Goal: Check status

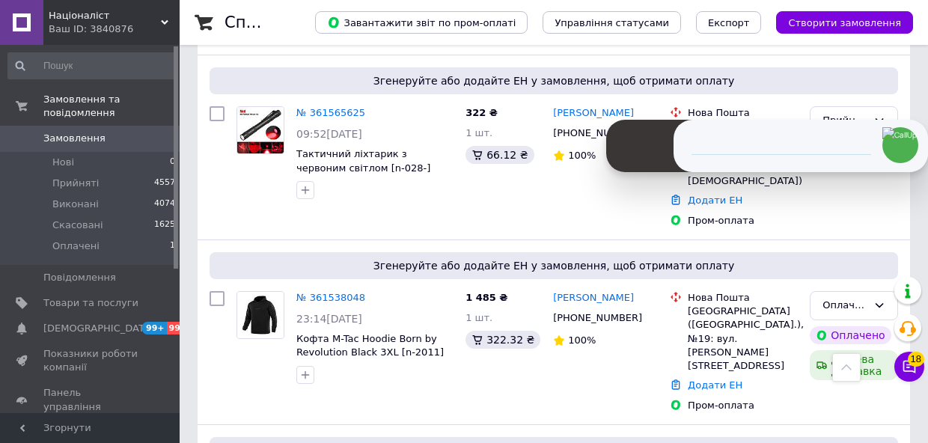
scroll to position [841, 0]
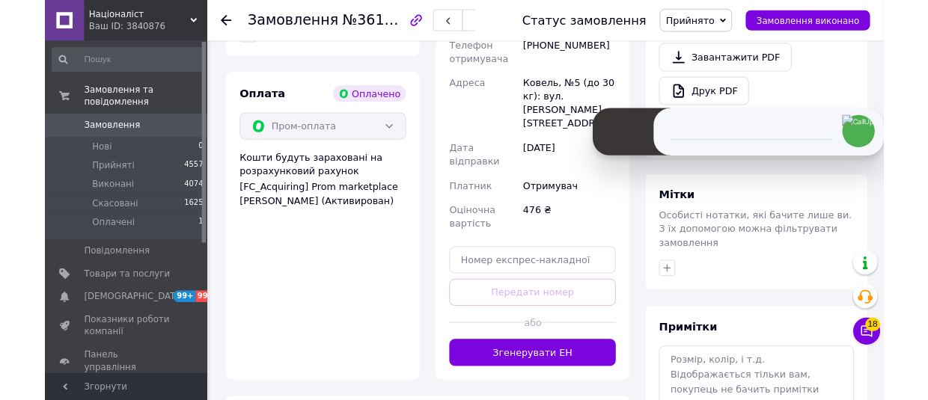
scroll to position [1022, 0]
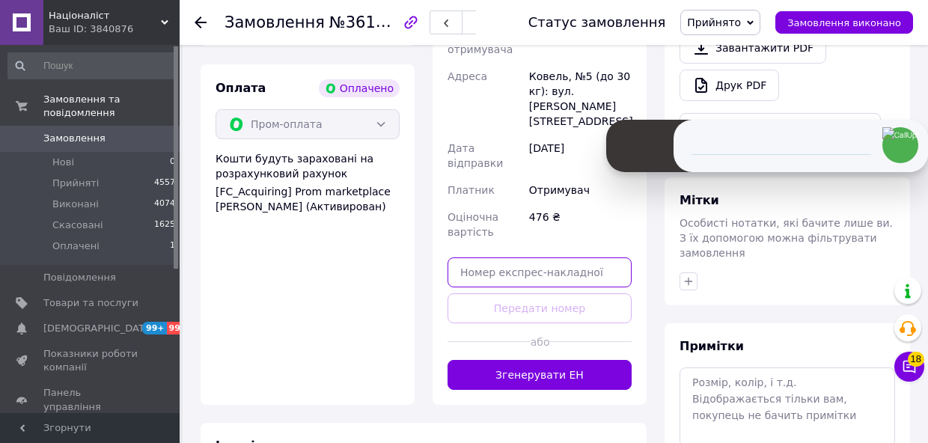
click at [494, 257] on input "text" at bounding box center [540, 272] width 184 height 30
paste input "20451247246483"
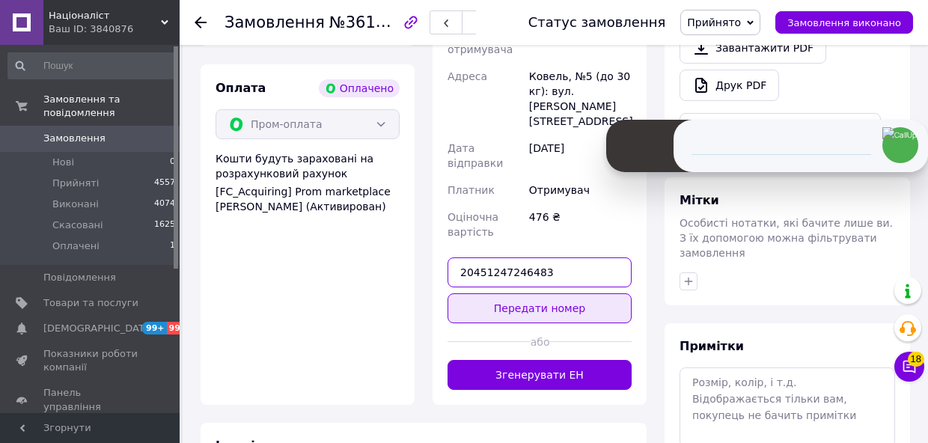
type input "20451247246483"
click at [496, 293] on button "Передати номер" at bounding box center [540, 308] width 184 height 30
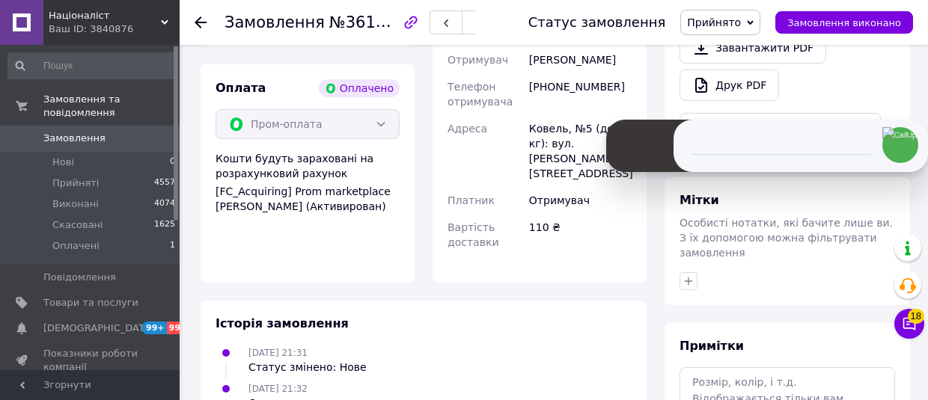
click at [168, 22] on div "Ваш ID: 3840876" at bounding box center [114, 28] width 131 height 13
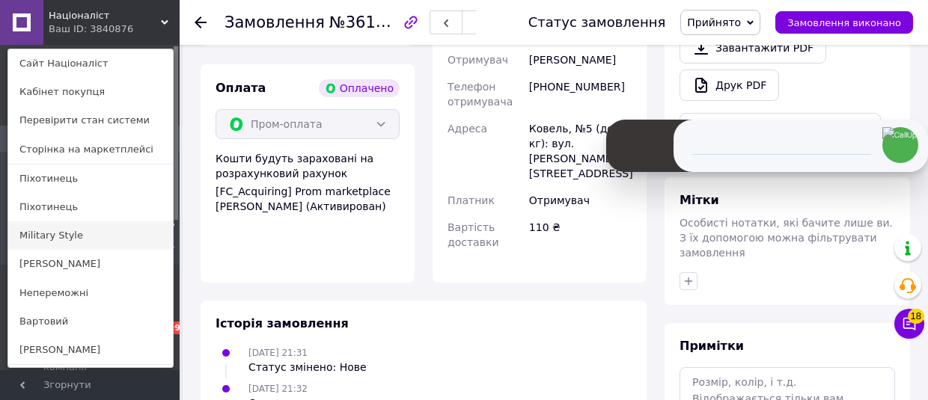
click at [76, 238] on link "Military Style" at bounding box center [90, 236] width 165 height 28
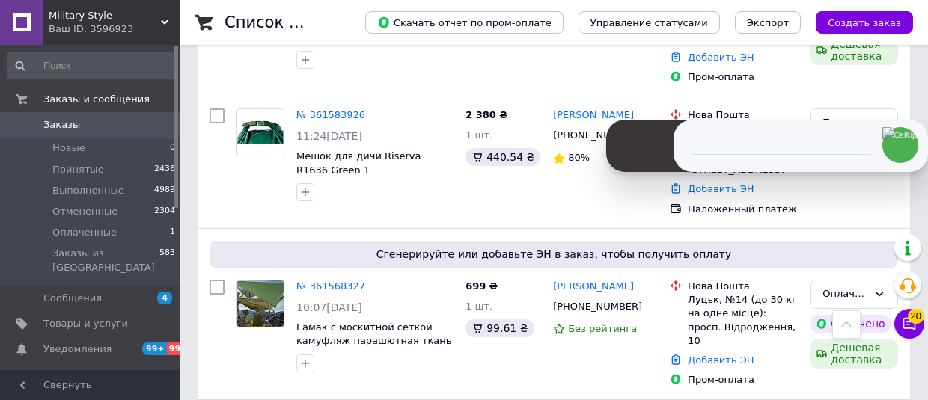
scroll to position [631, 0]
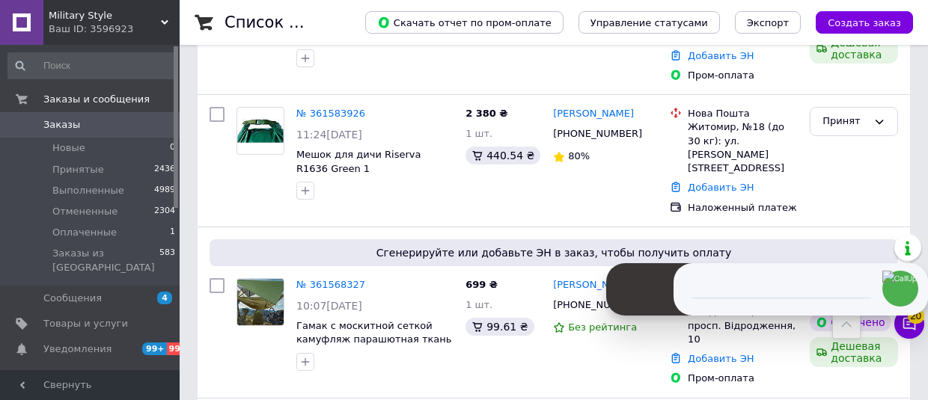
click at [147, 16] on span "Military Style" at bounding box center [105, 15] width 112 height 13
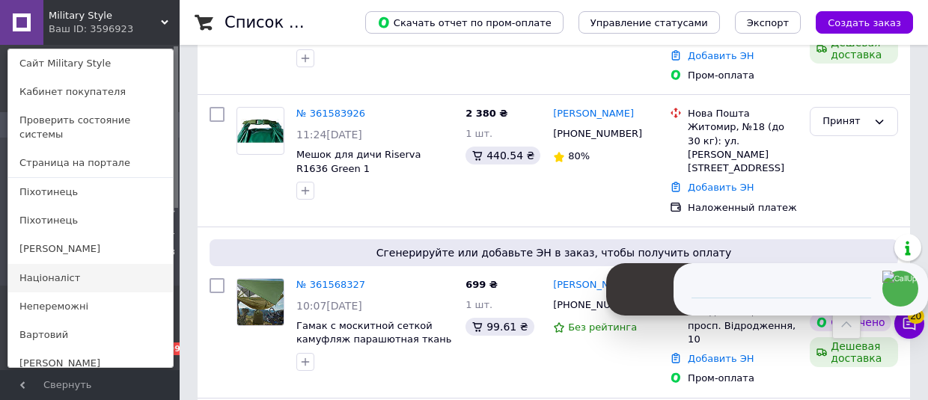
click at [46, 281] on link "Націоналіст" at bounding box center [90, 278] width 165 height 28
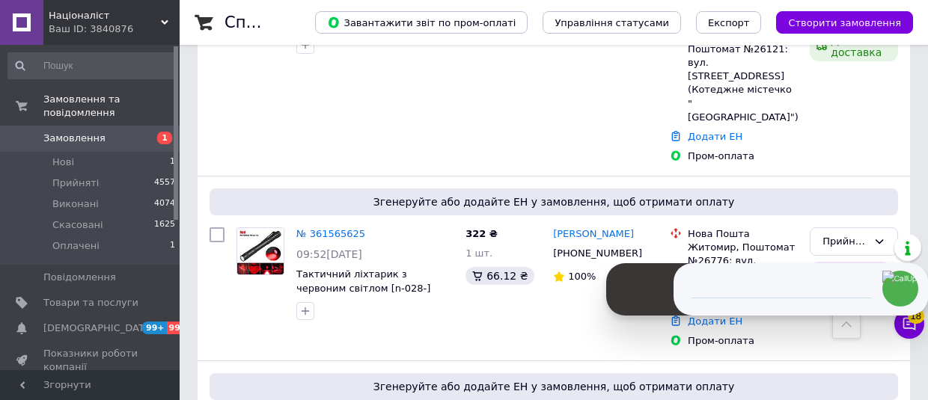
scroll to position [855, 0]
